Goal: Transaction & Acquisition: Obtain resource

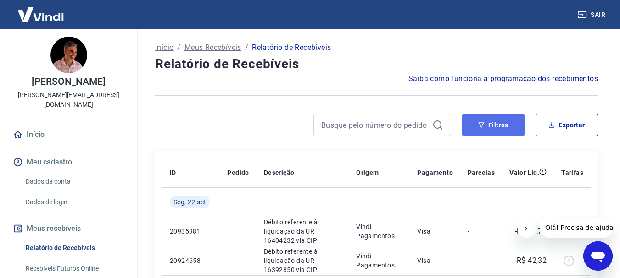
click at [501, 126] on button "Filtros" at bounding box center [493, 125] width 62 height 22
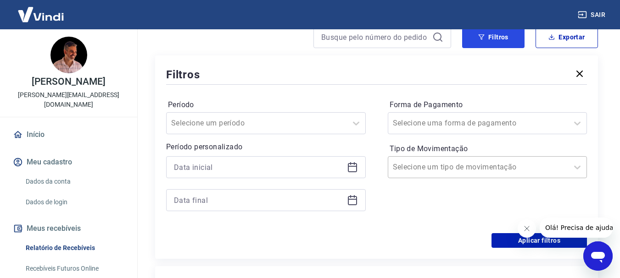
scroll to position [92, 0]
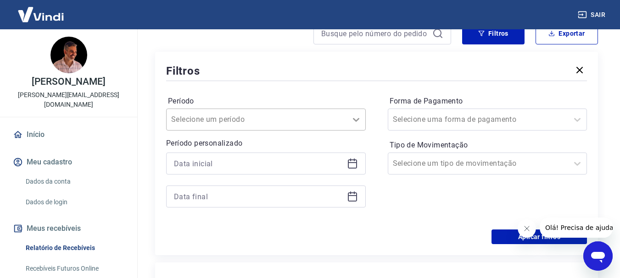
click at [353, 119] on icon at bounding box center [355, 119] width 11 height 11
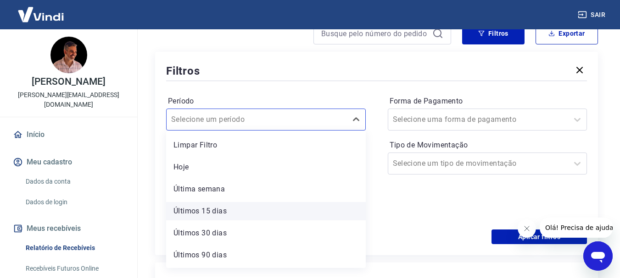
click at [221, 211] on div "Últimos 15 dias" at bounding box center [266, 211] width 200 height 18
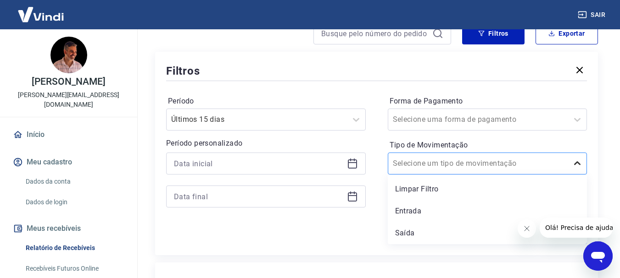
click at [577, 163] on icon at bounding box center [577, 163] width 11 height 11
click at [406, 211] on div "Entrada" at bounding box center [488, 211] width 200 height 18
click at [464, 121] on input "Forma de Pagamento" at bounding box center [439, 119] width 93 height 11
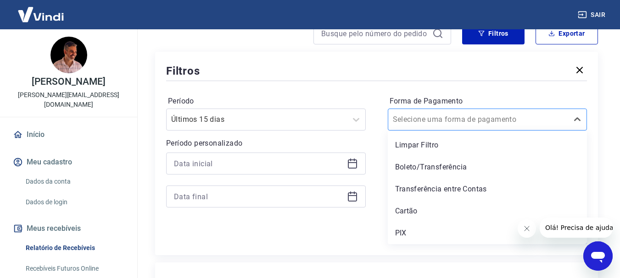
click at [437, 122] on input "Forma de Pagamento" at bounding box center [439, 119] width 93 height 11
click at [578, 117] on icon at bounding box center [577, 119] width 11 height 11
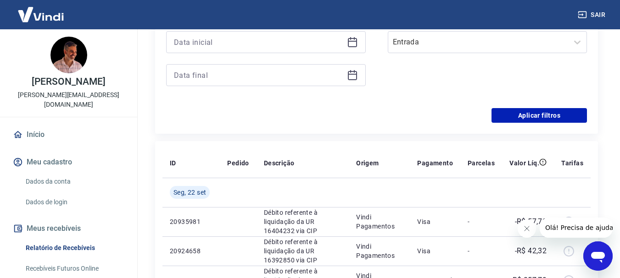
scroll to position [229, 0]
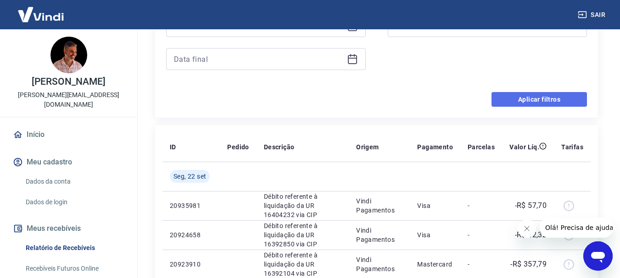
click at [560, 101] on button "Aplicar filtros" at bounding box center [538, 99] width 95 height 15
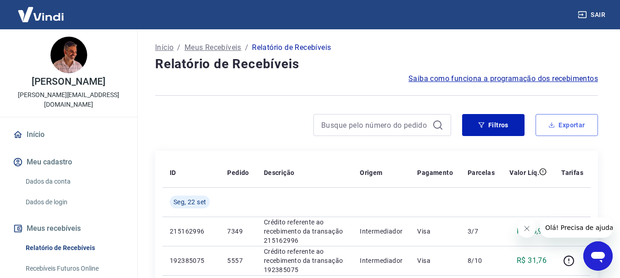
click at [570, 125] on button "Exportar" at bounding box center [566, 125] width 62 height 22
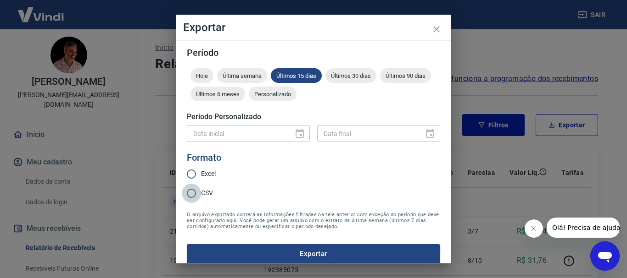
click at [191, 191] on input "CSV" at bounding box center [191, 193] width 19 height 19
radio input "true"
click at [307, 252] on button "Exportar" at bounding box center [313, 253] width 253 height 19
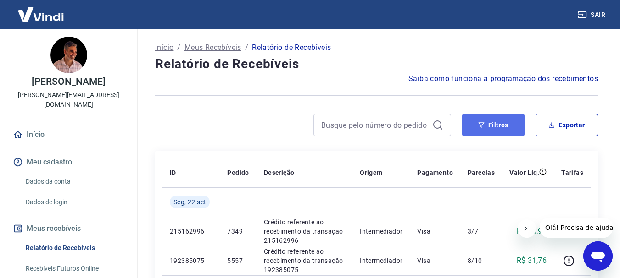
click at [488, 128] on button "Filtros" at bounding box center [493, 125] width 62 height 22
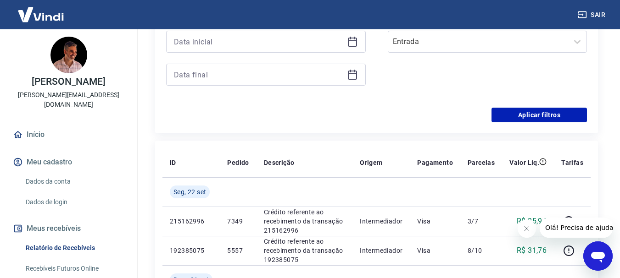
scroll to position [229, 0]
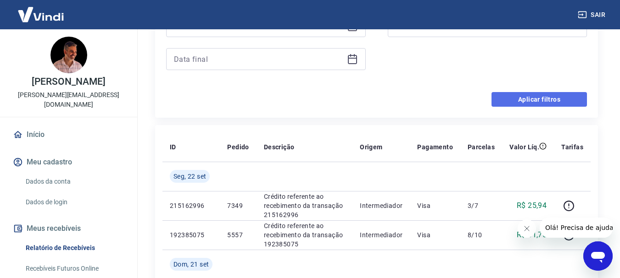
click at [548, 100] on button "Aplicar filtros" at bounding box center [538, 99] width 95 height 15
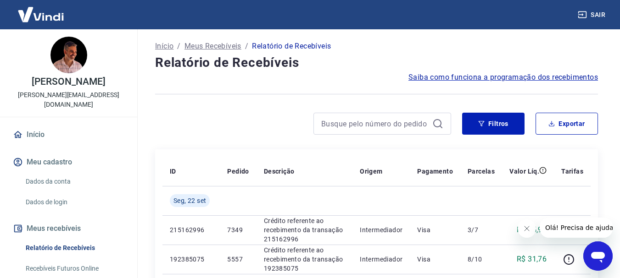
scroll to position [0, 0]
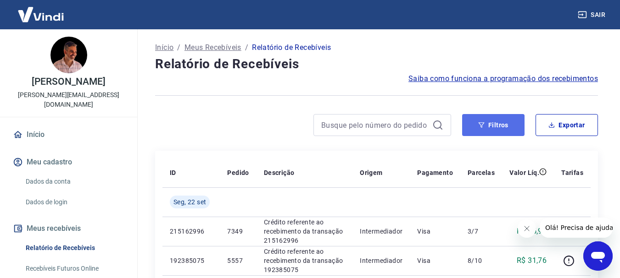
click at [493, 123] on button "Filtros" at bounding box center [493, 125] width 62 height 22
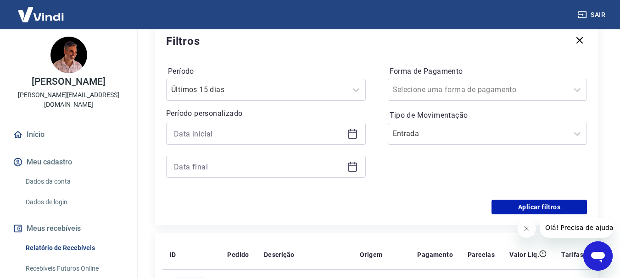
scroll to position [138, 0]
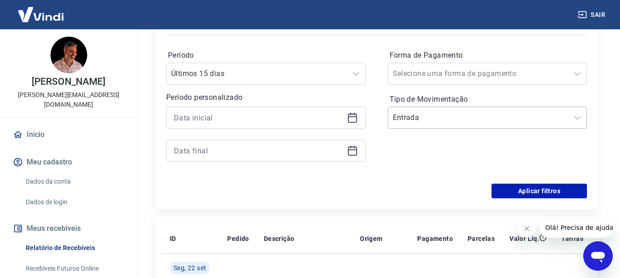
click at [479, 119] on div at bounding box center [478, 117] width 171 height 13
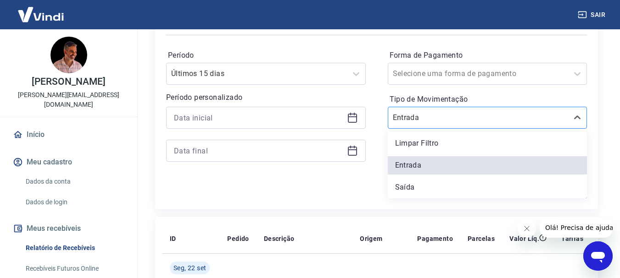
click at [479, 119] on div at bounding box center [478, 117] width 171 height 13
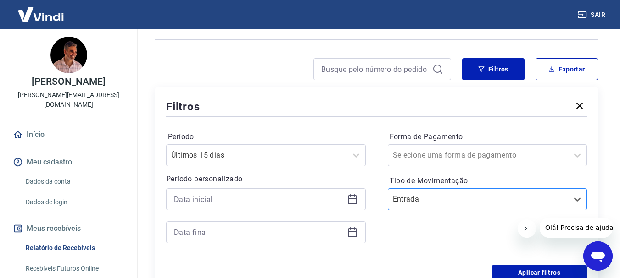
scroll to position [46, 0]
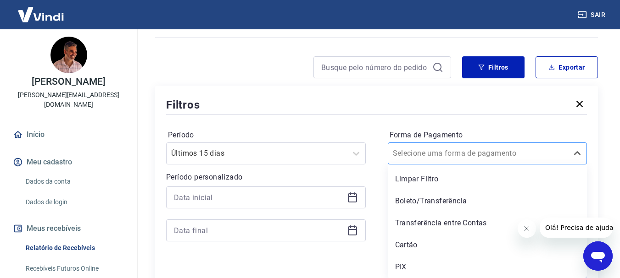
click at [491, 163] on div "Selecione uma forma de pagamento" at bounding box center [488, 154] width 200 height 22
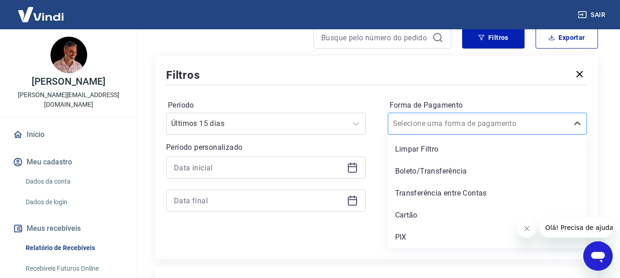
scroll to position [104, 0]
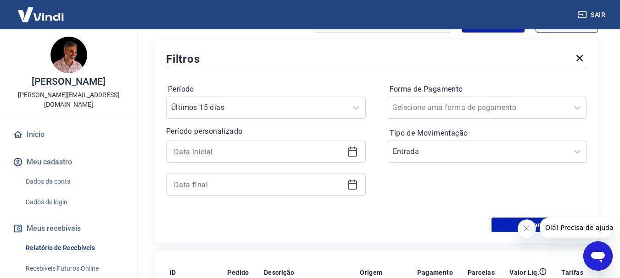
click at [495, 84] on label "Forma de Pagamento" at bounding box center [487, 89] width 196 height 11
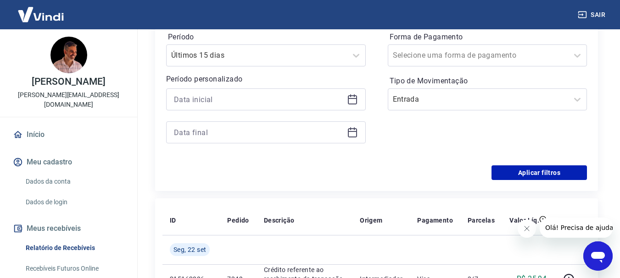
scroll to position [150, 0]
